Goal: Task Accomplishment & Management: Manage account settings

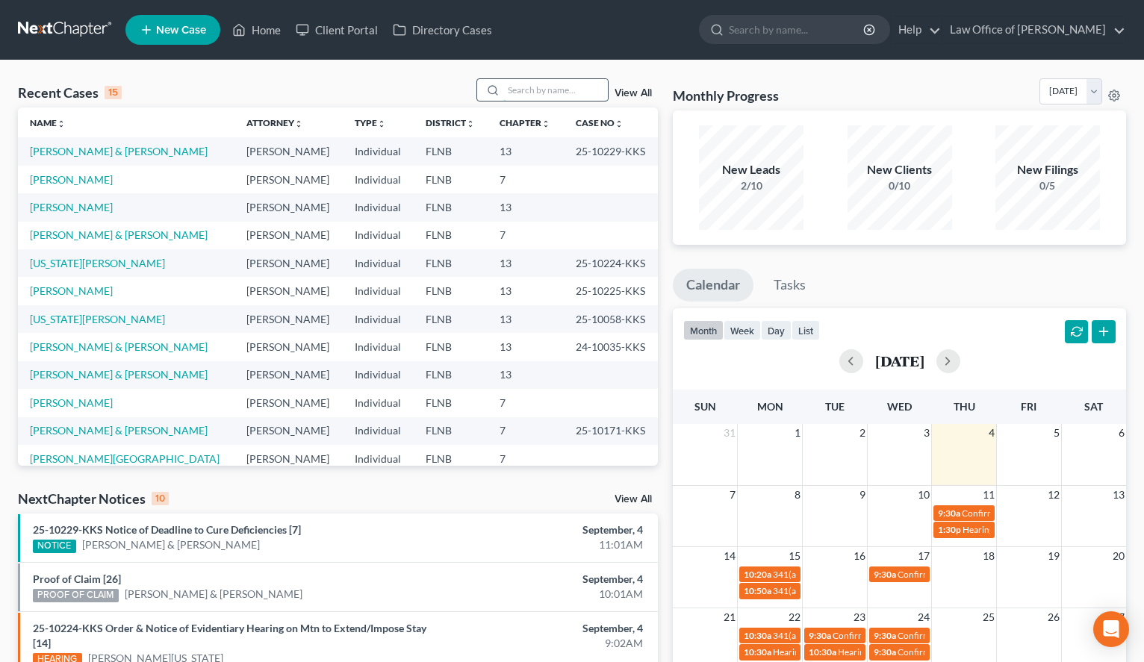
click at [540, 88] on input "search" at bounding box center [555, 90] width 105 height 22
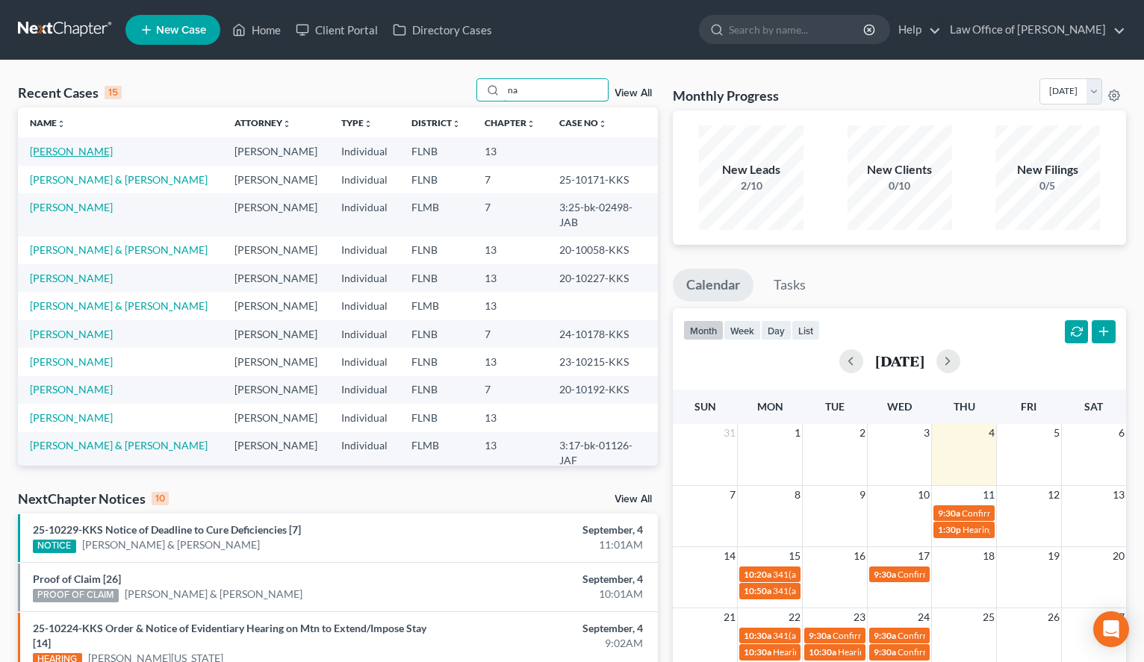
type input "na"
click at [66, 155] on link "[PERSON_NAME]" at bounding box center [71, 151] width 83 height 13
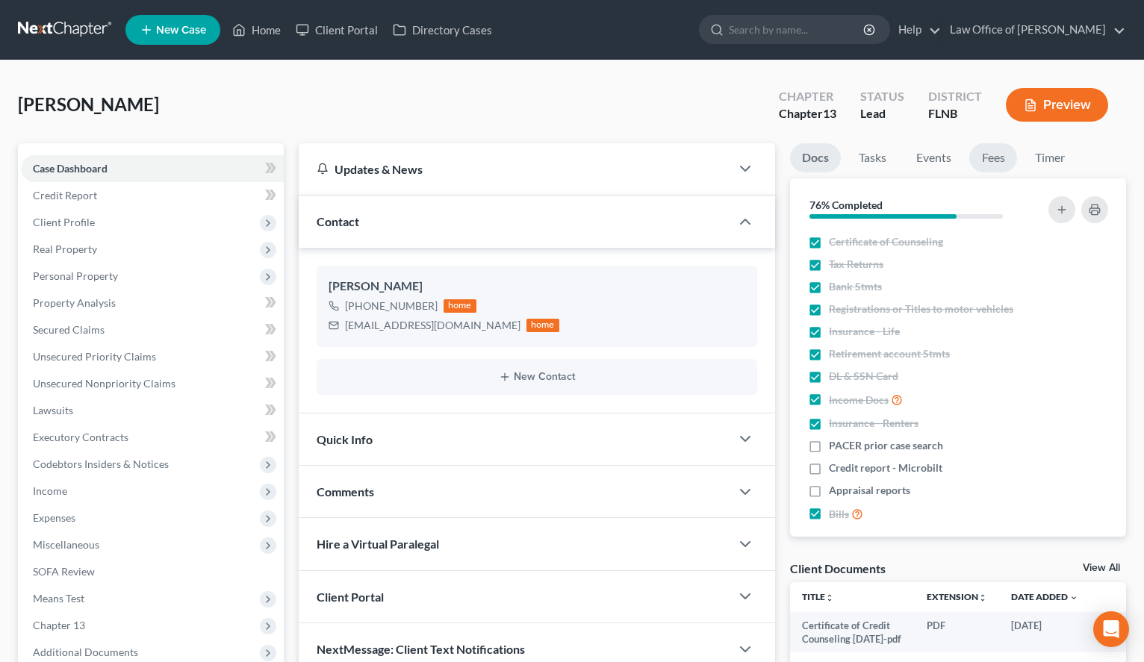
click at [998, 160] on link "Fees" at bounding box center [993, 157] width 48 height 29
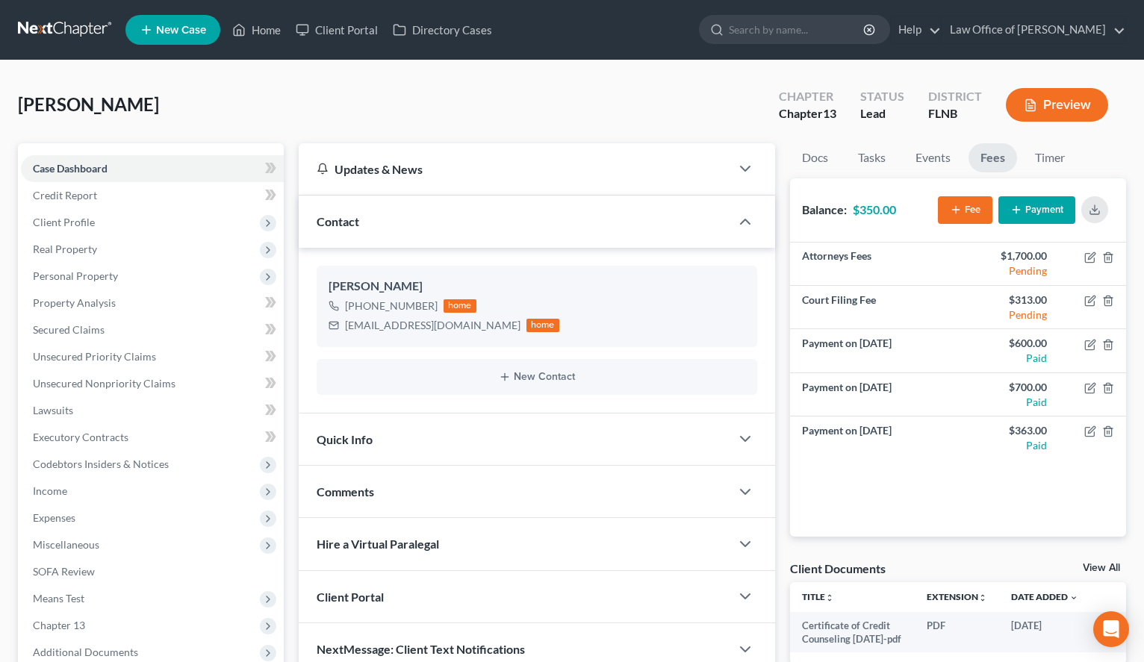
click at [1023, 211] on button "Payment" at bounding box center [1036, 210] width 77 height 28
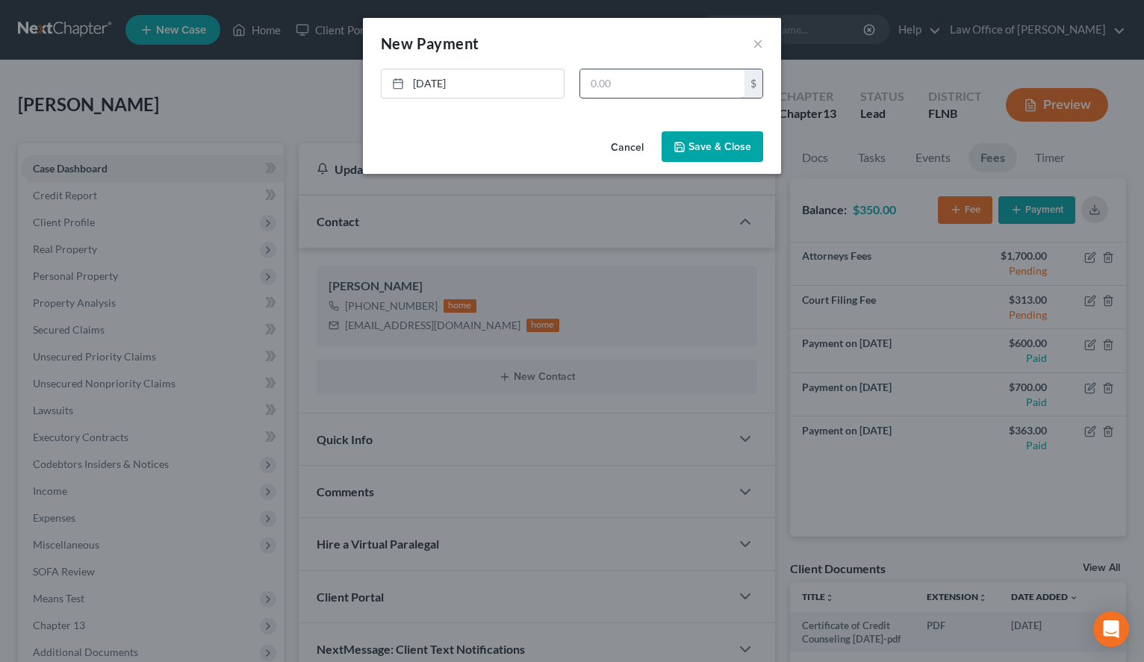
click at [622, 93] on input "text" at bounding box center [662, 83] width 164 height 28
type input "350.00"
click at [746, 156] on button "Save & Close" at bounding box center [712, 146] width 102 height 31
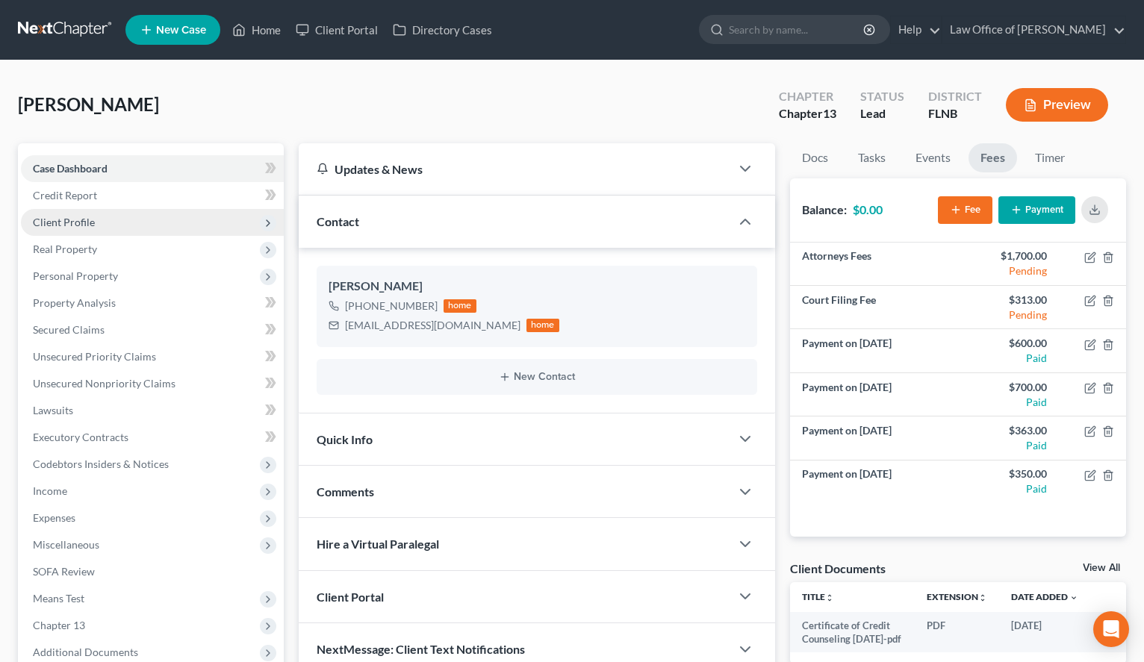
click at [157, 217] on span "Client Profile" at bounding box center [152, 222] width 263 height 27
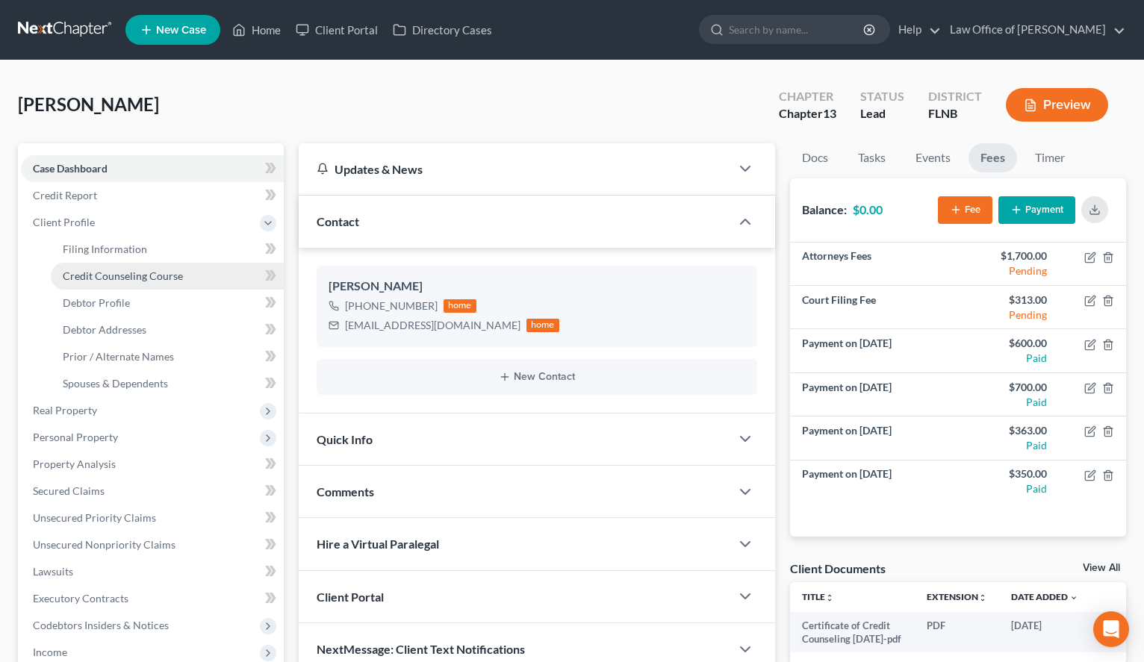
click at [182, 278] on link "Credit Counseling Course" at bounding box center [167, 276] width 233 height 27
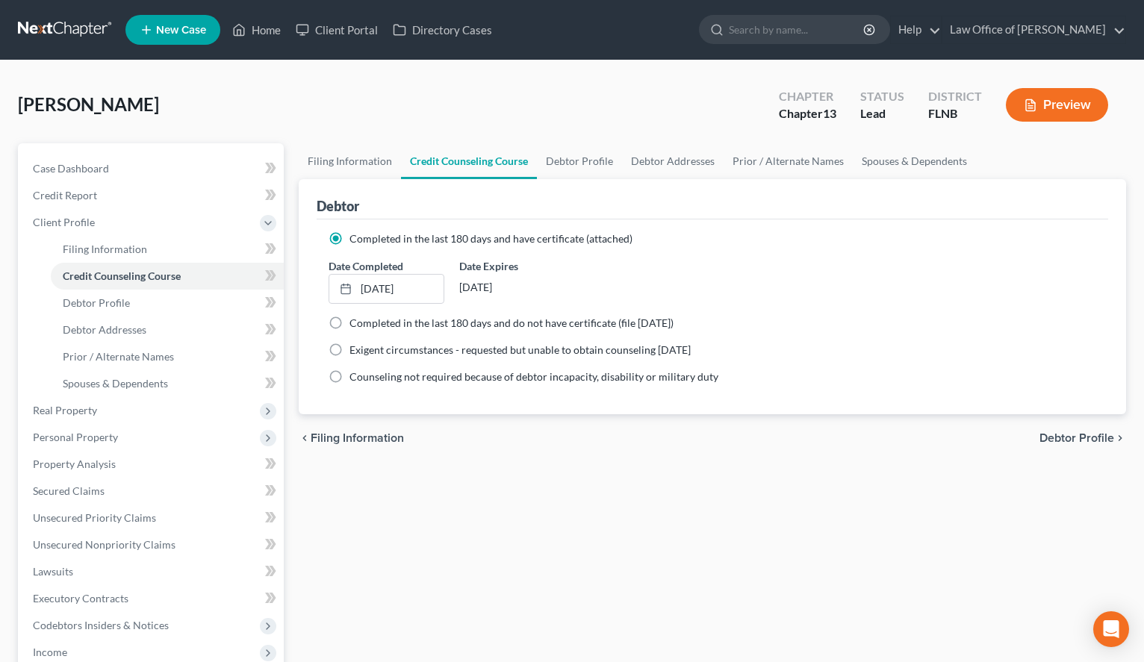
click at [826, 595] on div "Filing Information Credit Counseling Course Debtor Profile Debtor Addresses Pri…" at bounding box center [712, 534] width 842 height 782
